Goal: Check status

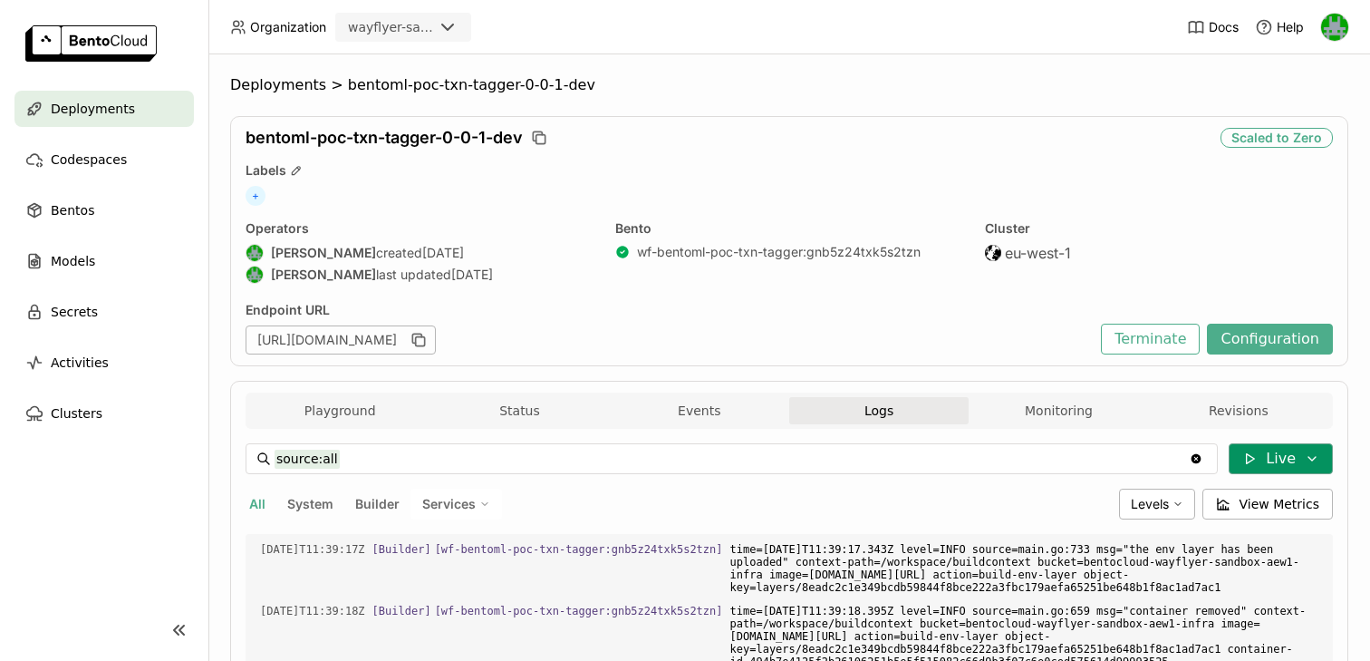
click at [1251, 449] on button "Live" at bounding box center [1281, 458] width 104 height 31
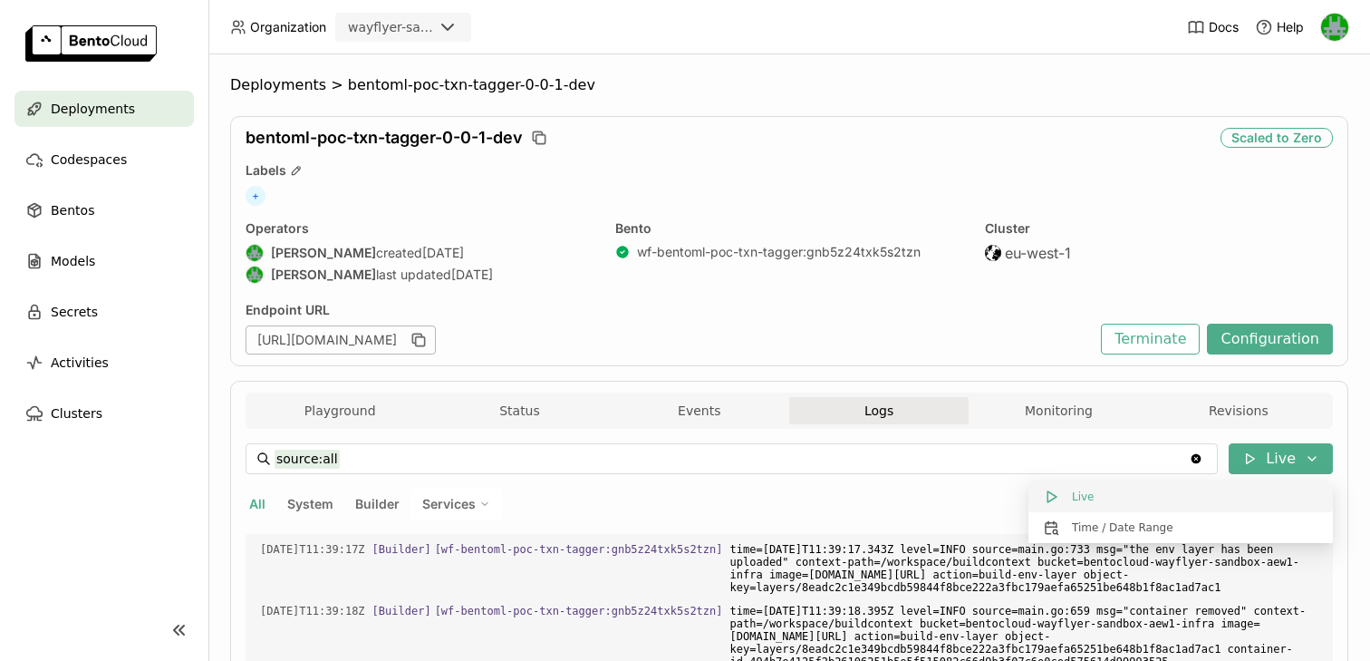
click at [1088, 499] on button "Live" at bounding box center [1181, 496] width 305 height 31
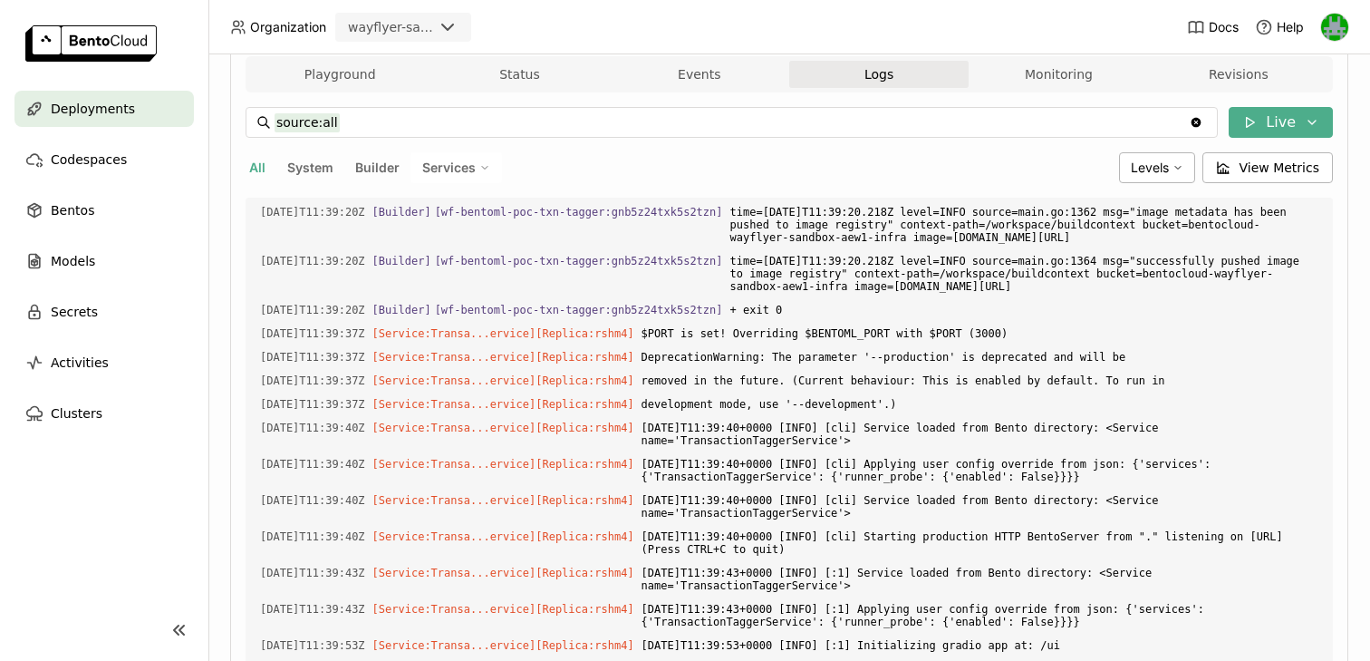
scroll to position [424, 0]
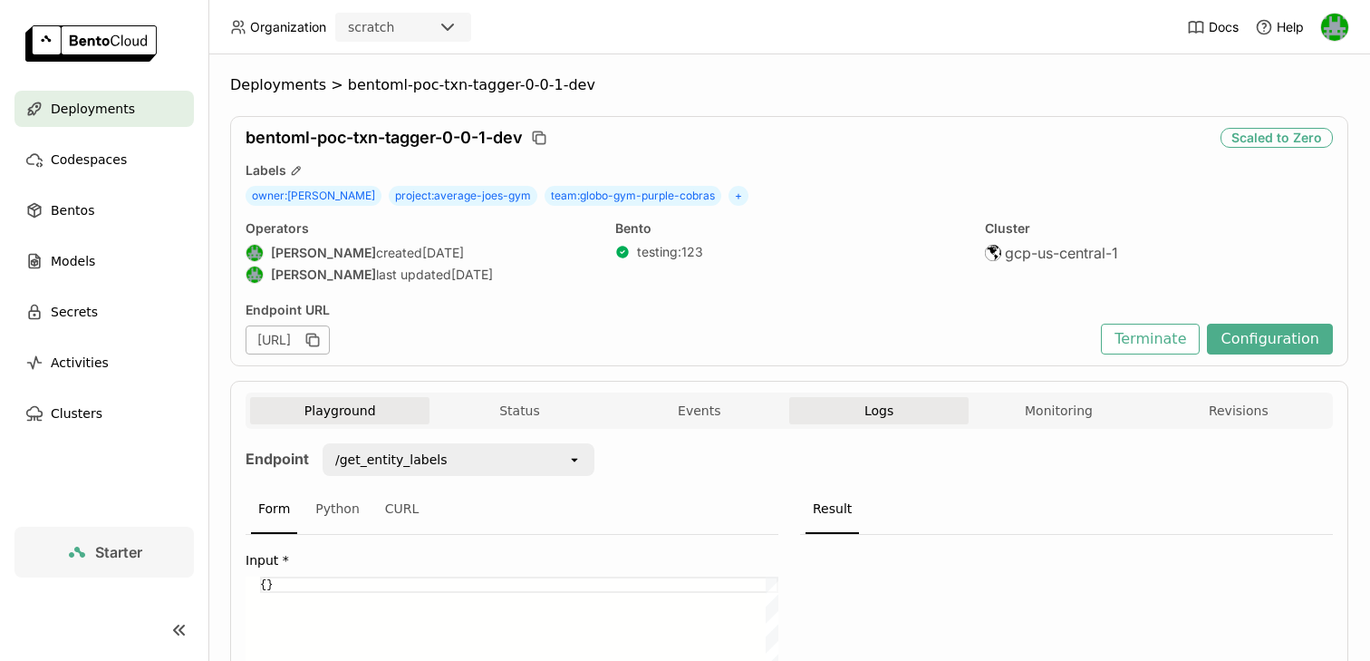
click at [863, 405] on button "Logs" at bounding box center [878, 410] width 179 height 27
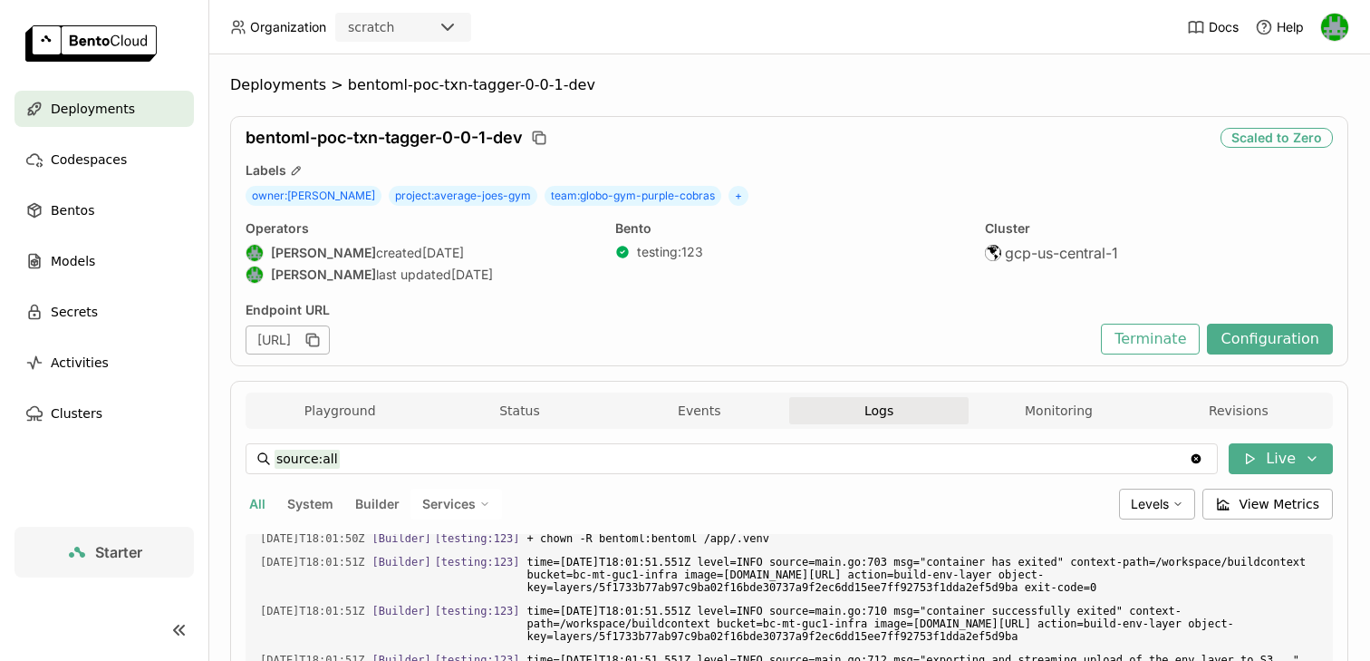
scroll to position [48, 0]
